Goal: Find specific page/section: Find specific page/section

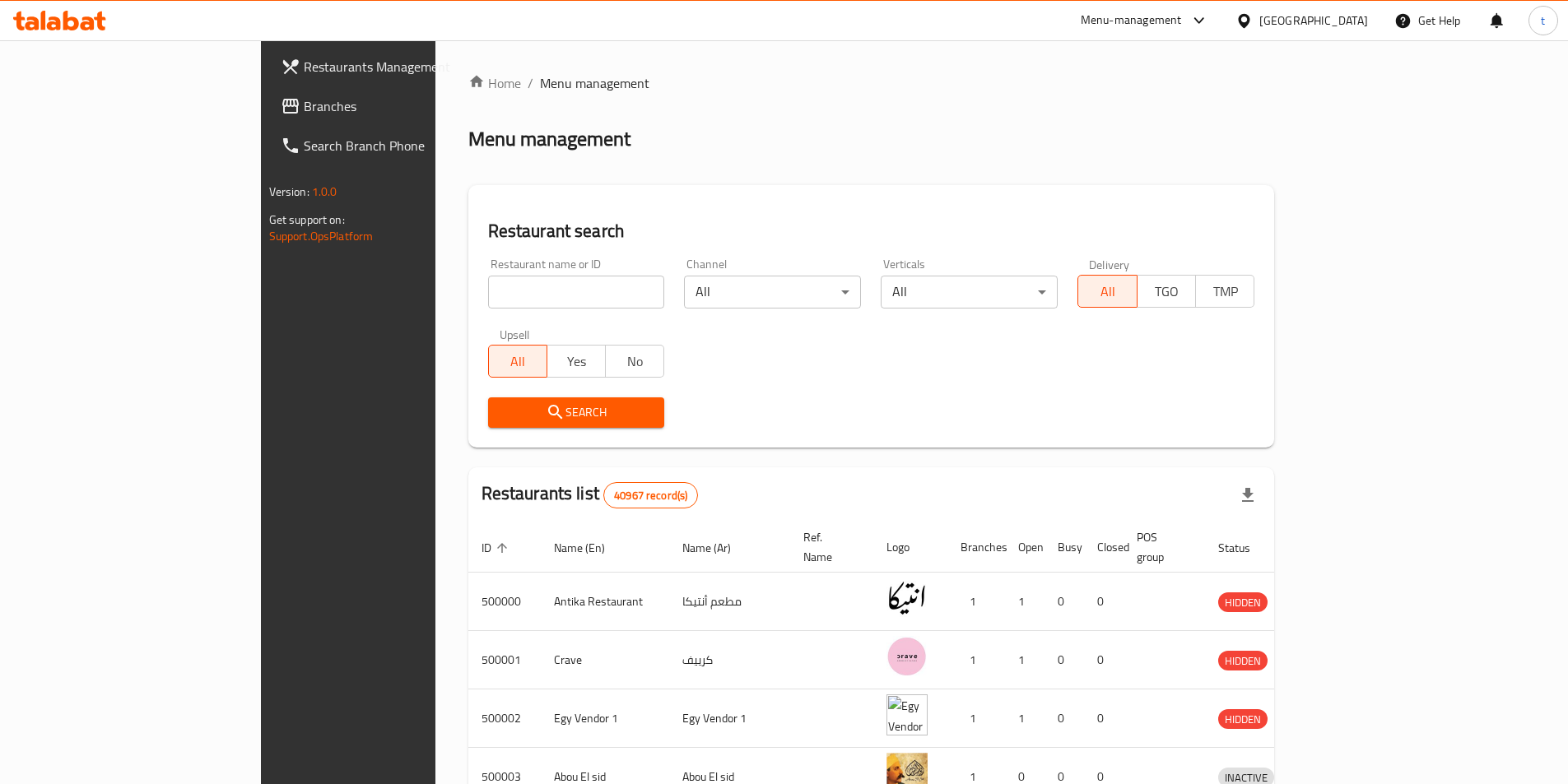
click at [1259, 26] on div at bounding box center [1247, 20] width 24 height 18
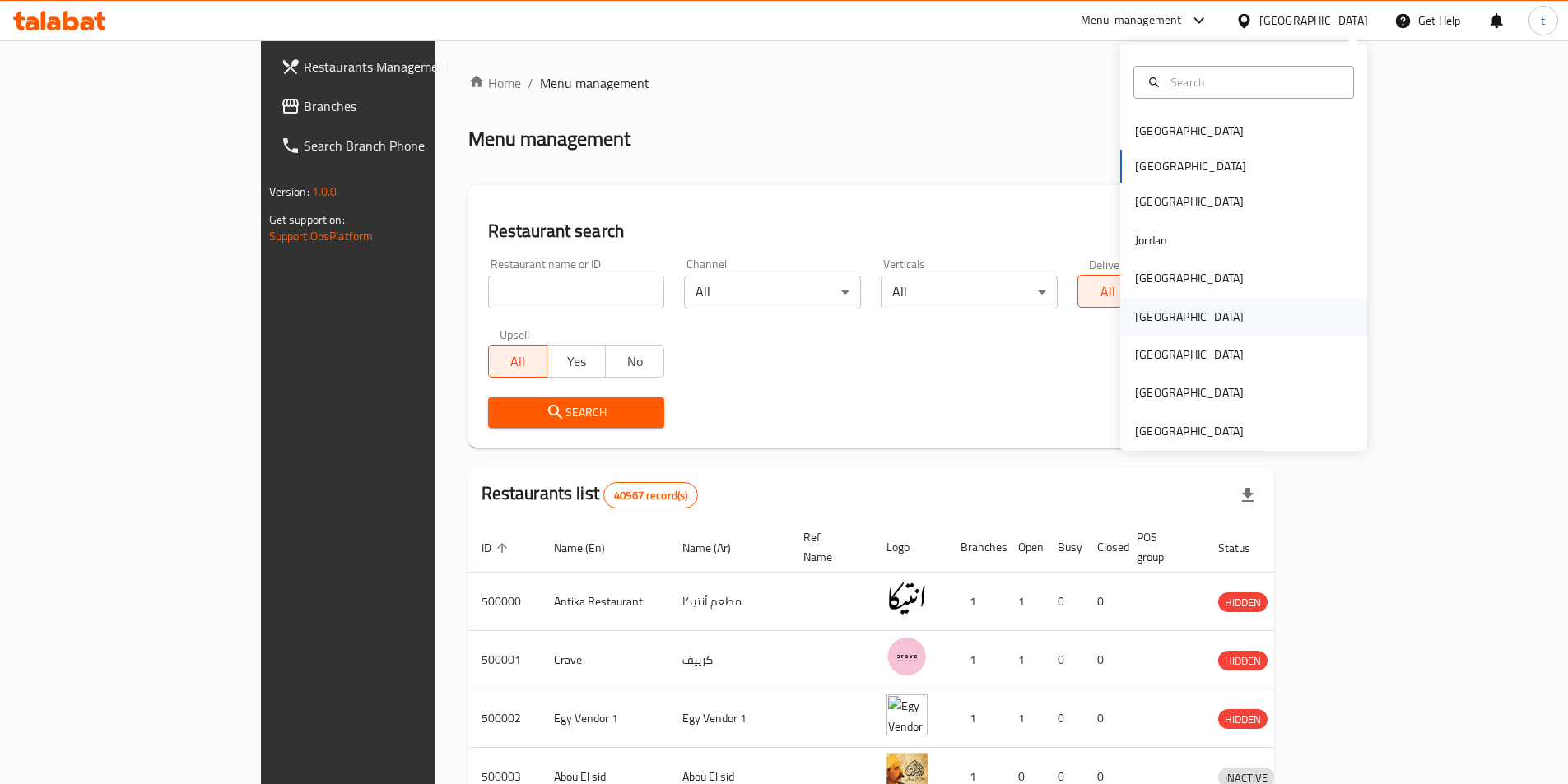
click at [1144, 310] on div "[GEOGRAPHIC_DATA]" at bounding box center [1189, 316] width 109 height 18
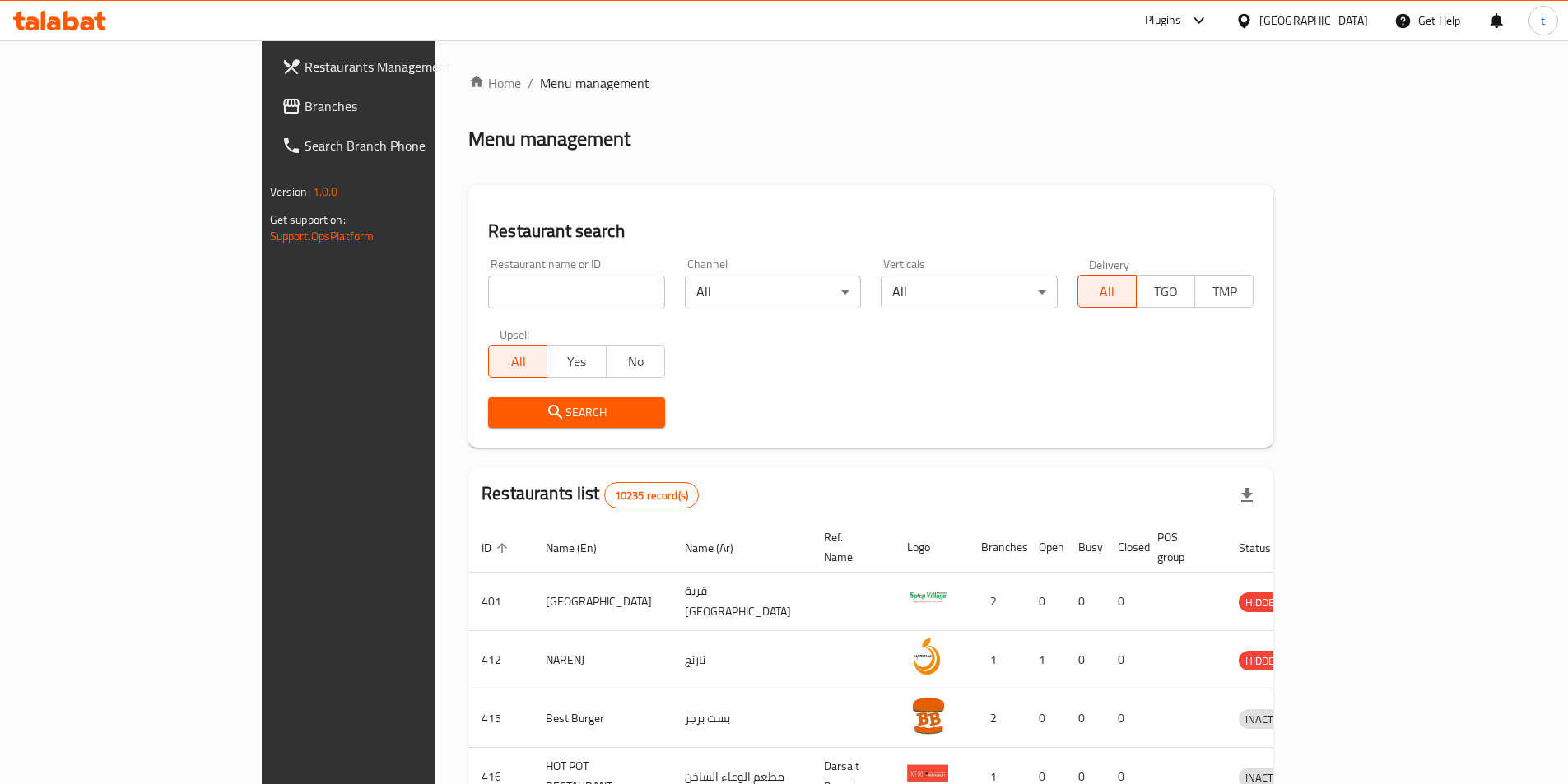
click at [491, 298] on input "search" at bounding box center [577, 292] width 177 height 33
paste input "776042"
type input "776042"
click at [305, 113] on span "Branches" at bounding box center [408, 105] width 206 height 20
